Goal: Information Seeking & Learning: Learn about a topic

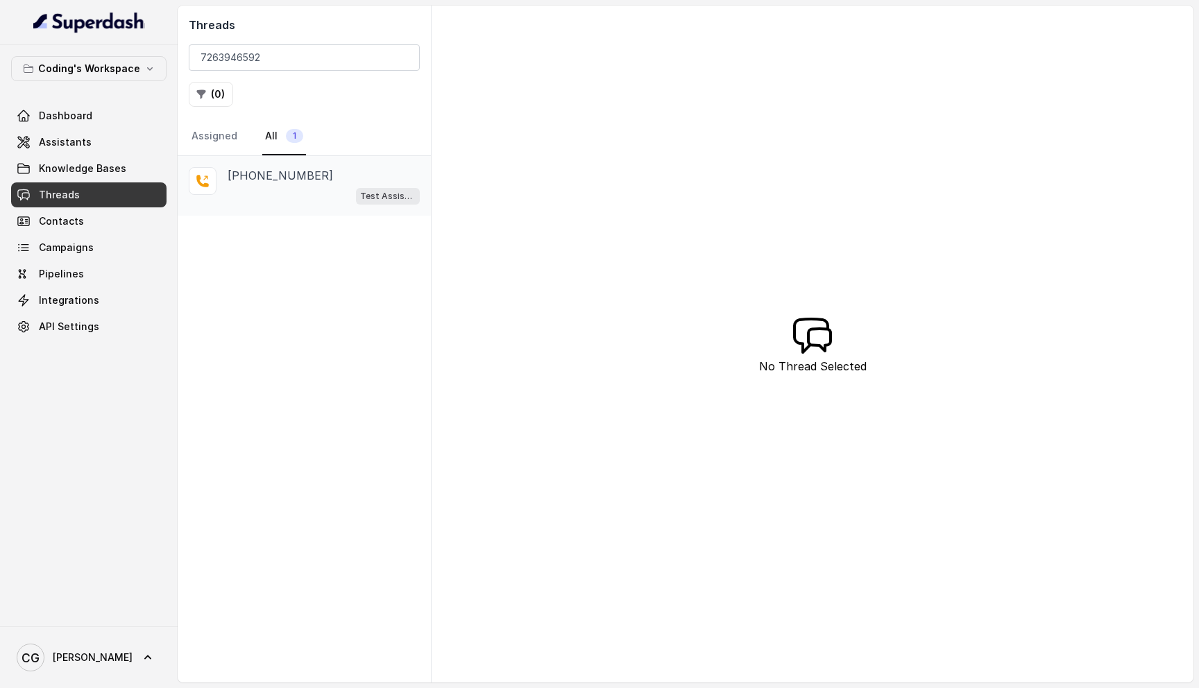
click at [300, 179] on p "[PHONE_NUMBER]" at bounding box center [280, 175] width 105 height 17
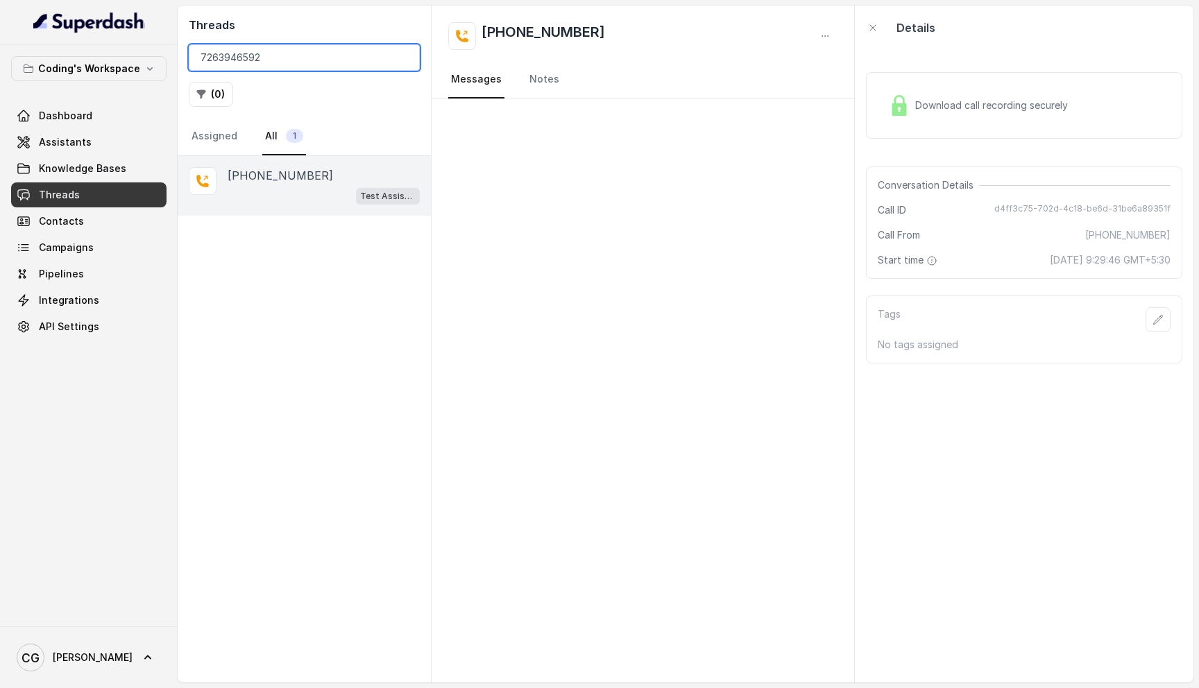
click at [319, 53] on input "7263946592" at bounding box center [304, 57] width 231 height 26
paste input "[PHONE_NUMBER]"
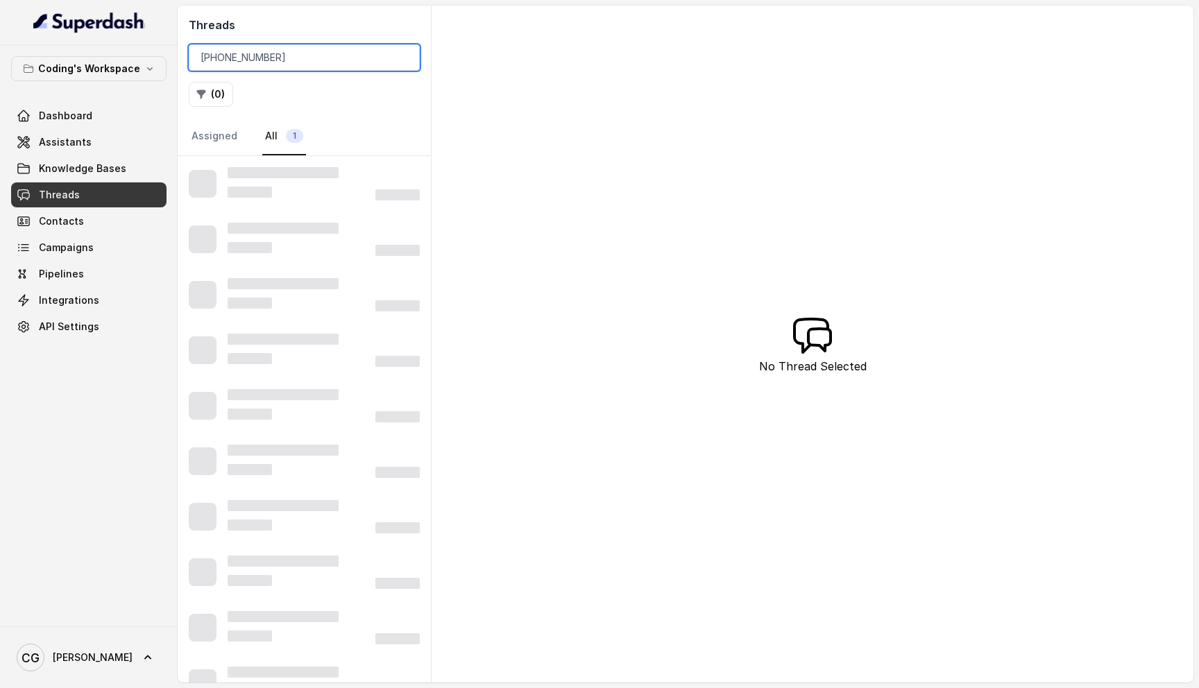
click at [223, 53] on input "[PHONE_NUMBER]" at bounding box center [304, 57] width 231 height 26
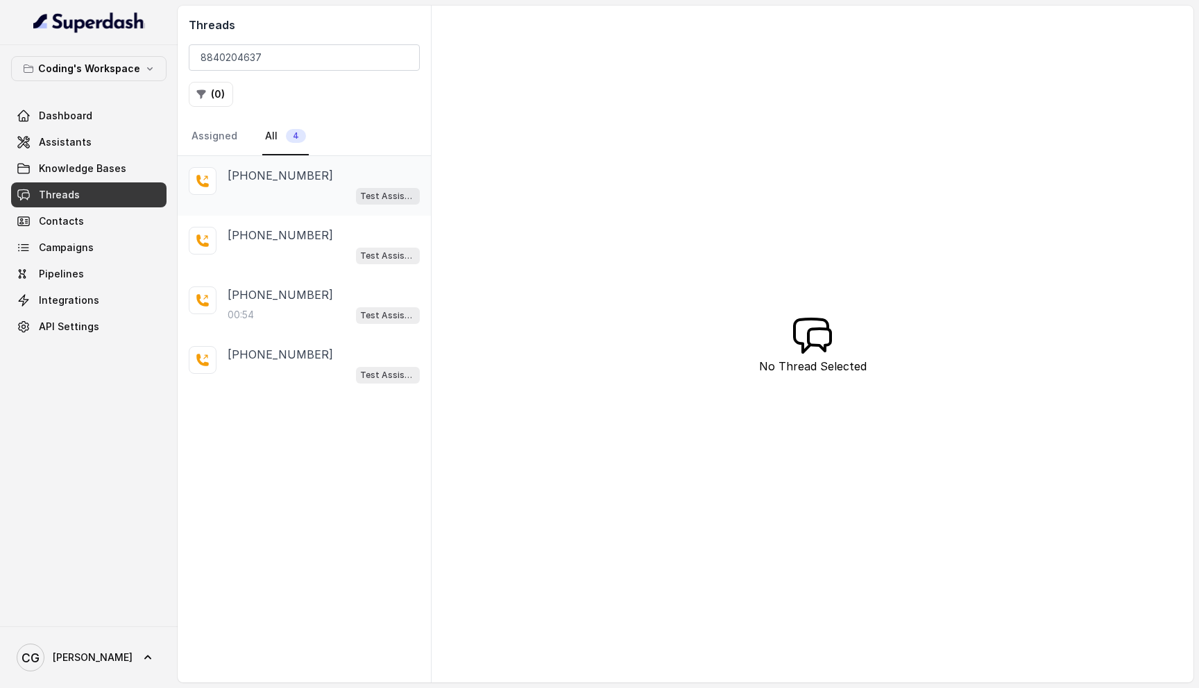
click at [323, 187] on div "Test Assistant- 2" at bounding box center [324, 196] width 192 height 18
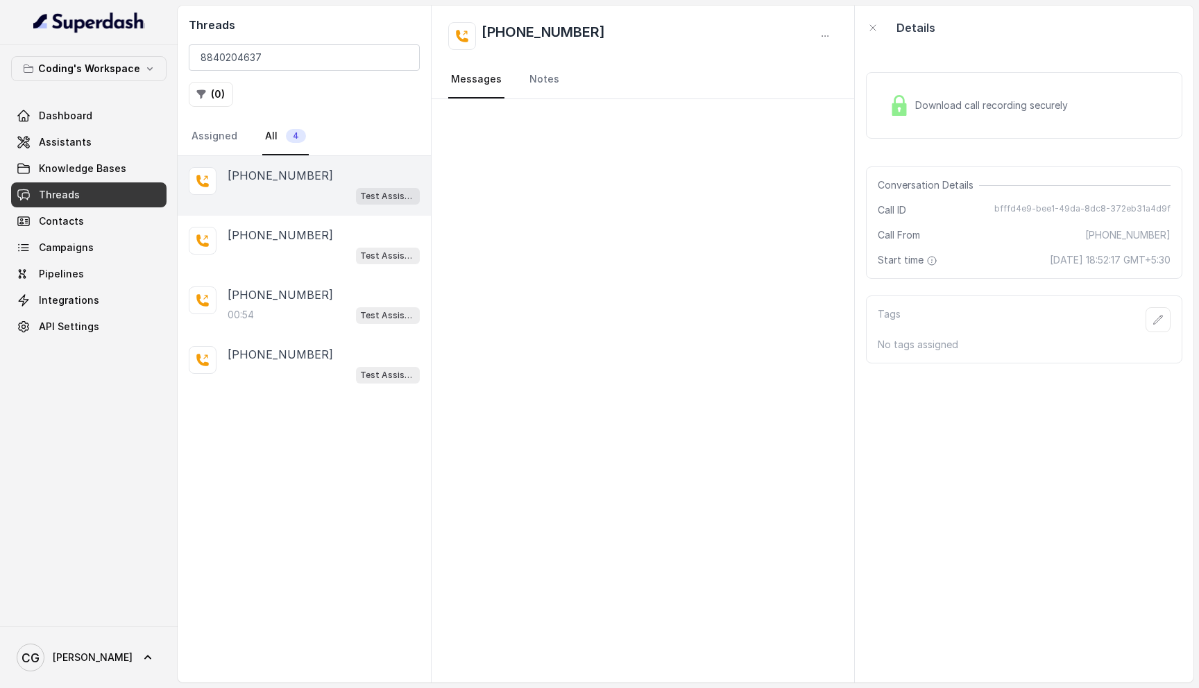
click at [776, 210] on div at bounding box center [643, 391] width 423 height 584
click at [543, 74] on link "Notes" at bounding box center [544, 79] width 35 height 37
click at [473, 77] on link "Messages" at bounding box center [476, 79] width 56 height 37
click at [337, 55] on input "8840204637" at bounding box center [304, 57] width 231 height 26
paste input "[PHONE_NUMBER]"
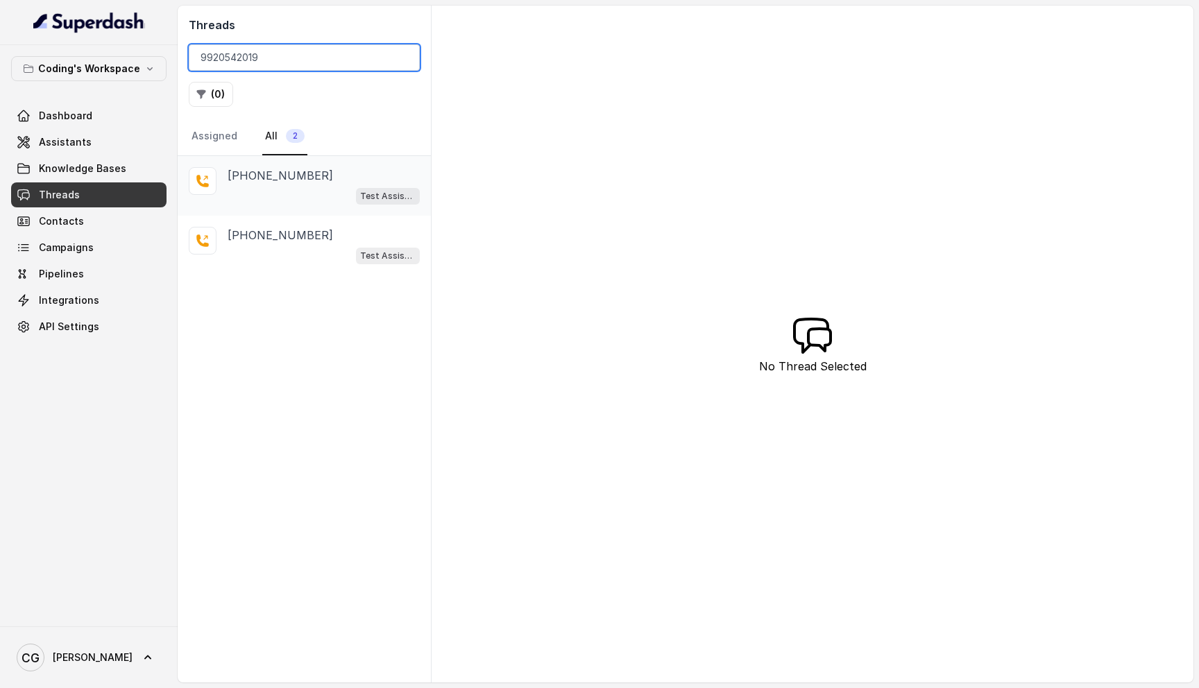
type input "9920542019"
click at [280, 197] on div "Test Assistant- 2" at bounding box center [324, 196] width 192 height 18
